Goal: Navigation & Orientation: Find specific page/section

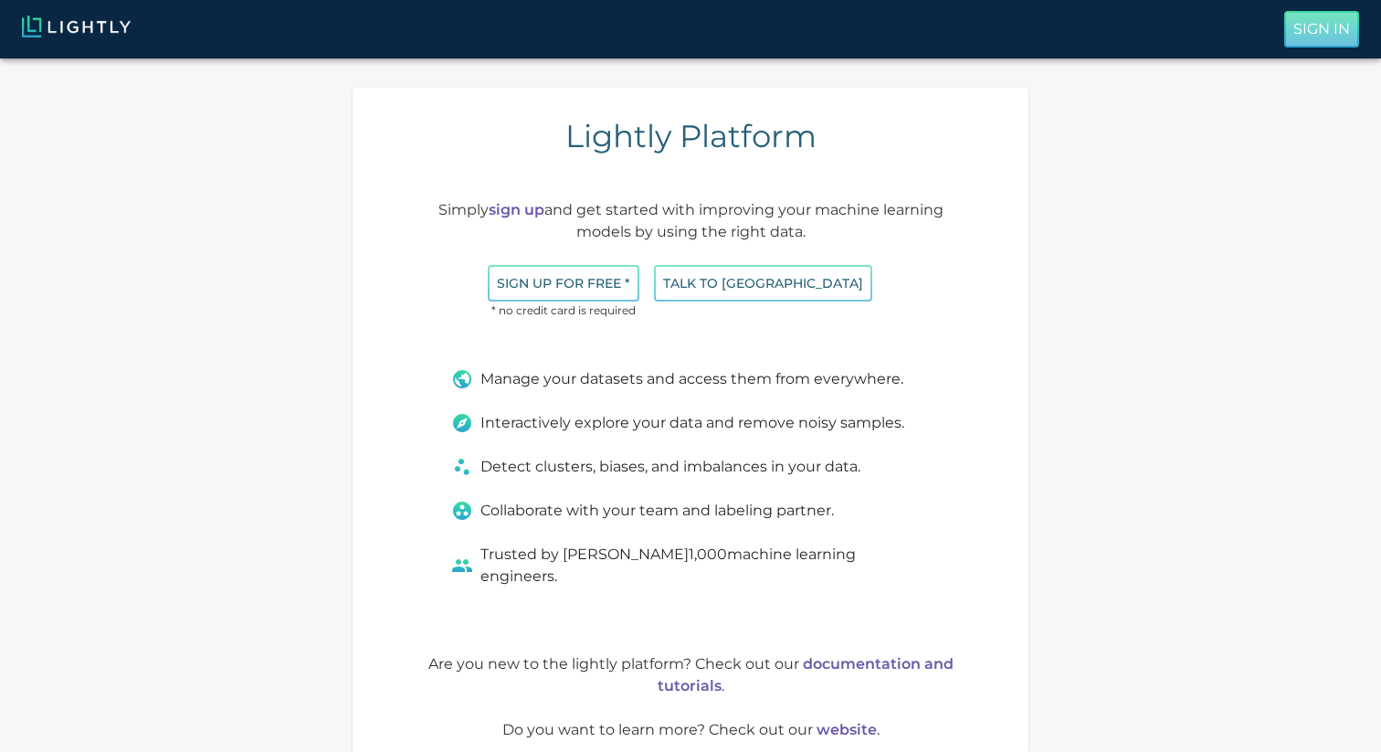
click at [1326, 27] on p "Sign In" at bounding box center [1321, 29] width 57 height 22
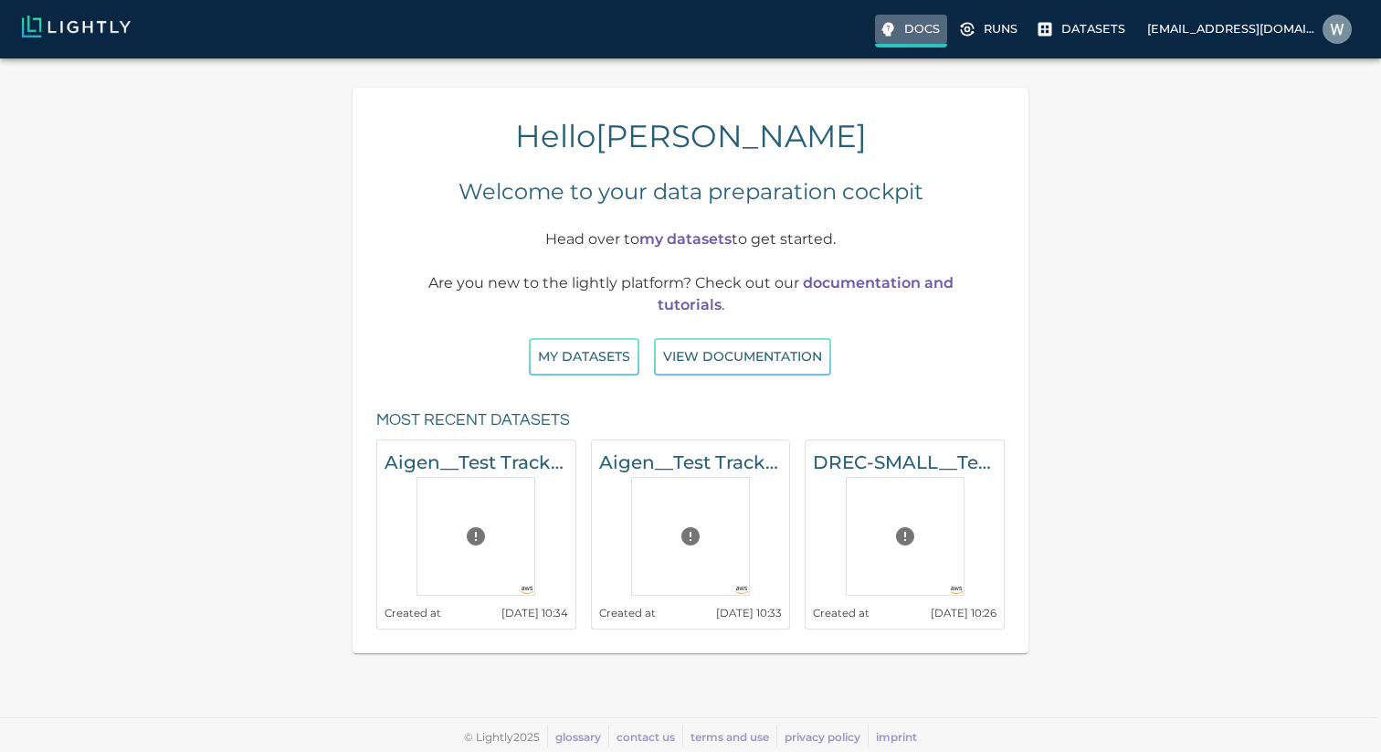
click at [940, 31] on p "Docs" at bounding box center [922, 28] width 36 height 17
